Goal: Task Accomplishment & Management: Manage account settings

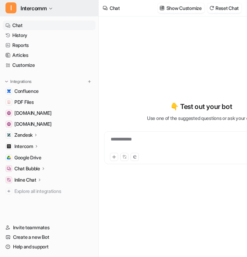
type textarea "**********"
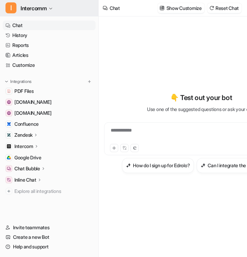
click at [51, 8] on icon "button" at bounding box center [51, 9] width 4 height 4
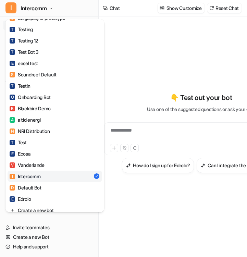
scroll to position [461, 0]
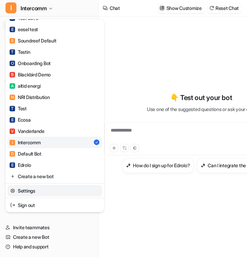
click at [34, 191] on link "Settings" at bounding box center [55, 190] width 95 height 11
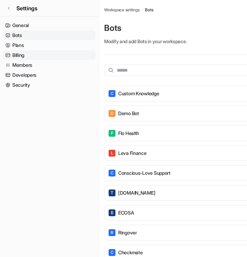
click at [32, 59] on link "Billing" at bounding box center [49, 55] width 93 height 10
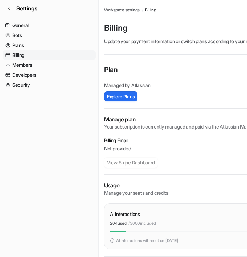
click at [40, 50] on ul "General Bots Plans Billing Members Developers Security" at bounding box center [49, 55] width 93 height 69
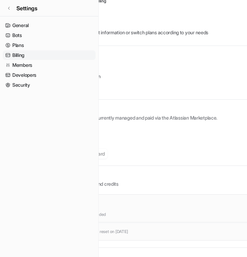
scroll to position [9, 0]
